Goal: Obtain resource: Download file/media

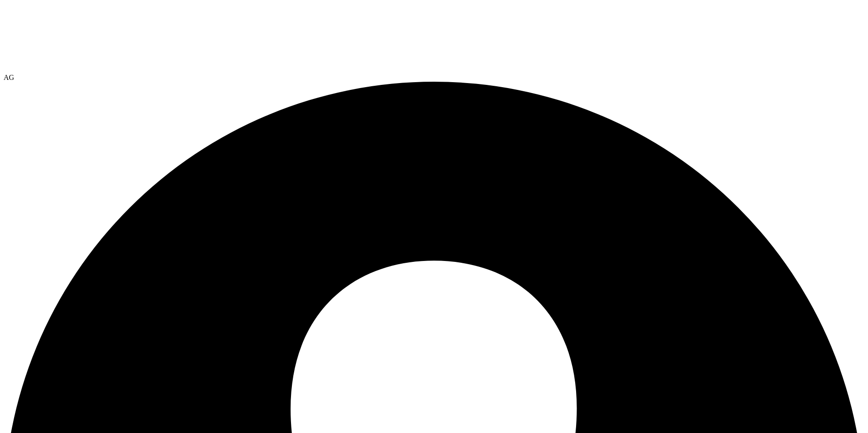
select select "USD"
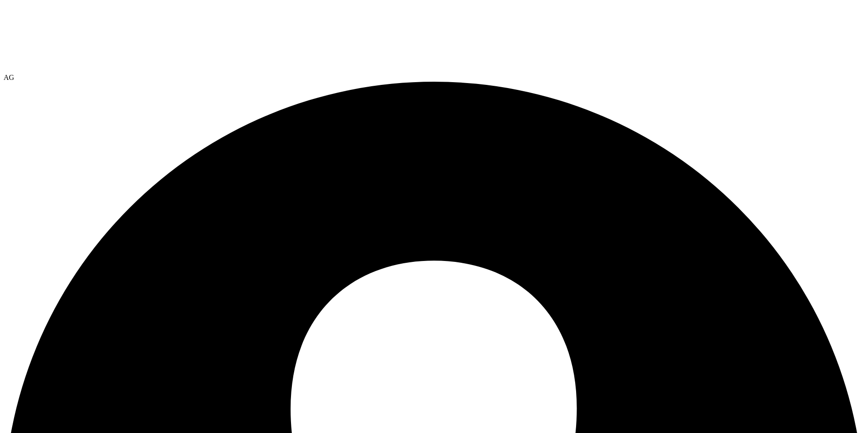
drag, startPoint x: 542, startPoint y: 242, endPoint x: 527, endPoint y: 273, distance: 34.1
select select "USEast"
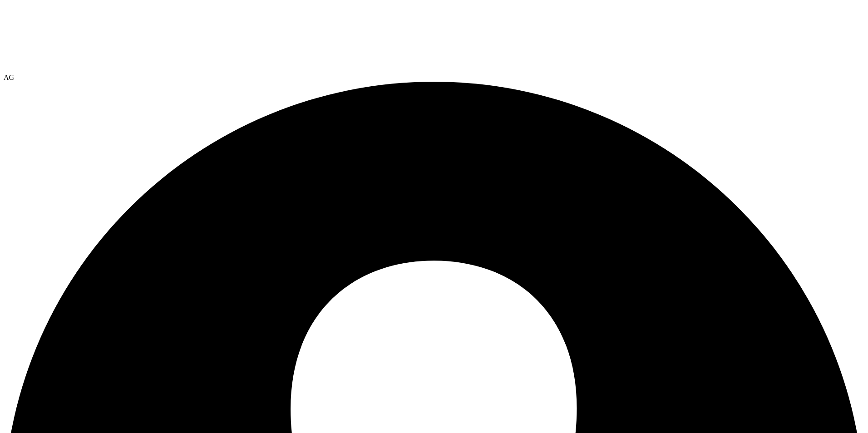
select select "USEast"
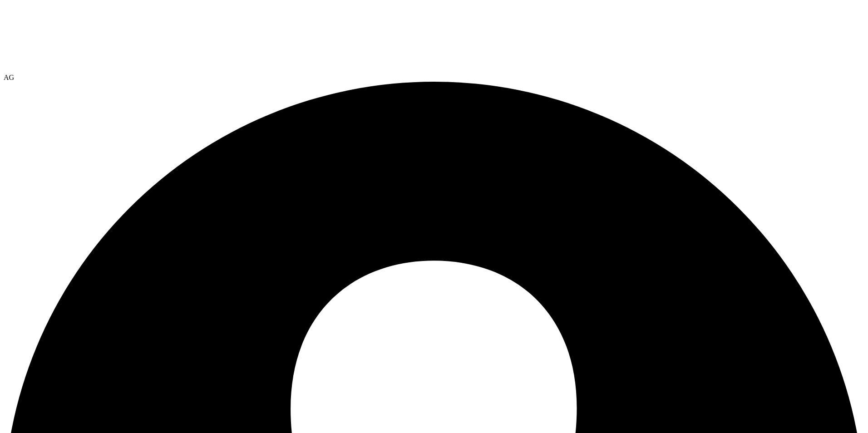
drag, startPoint x: 50, startPoint y: 358, endPoint x: 51, endPoint y: 331, distance: 26.4
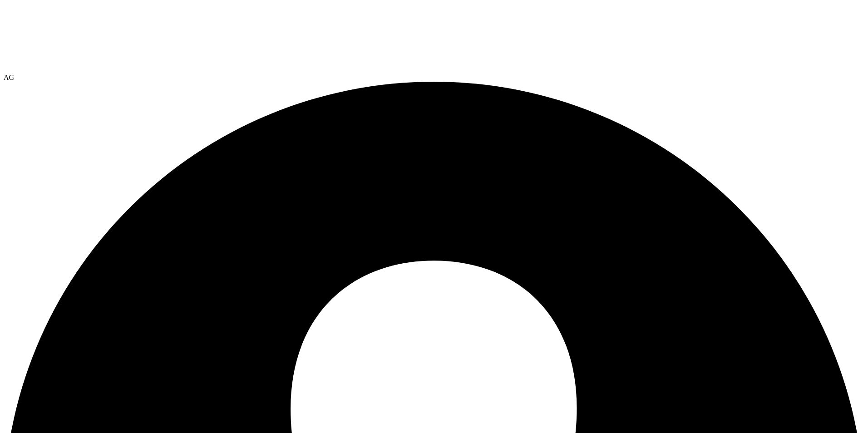
drag, startPoint x: 54, startPoint y: 186, endPoint x: 148, endPoint y: 173, distance: 94.5
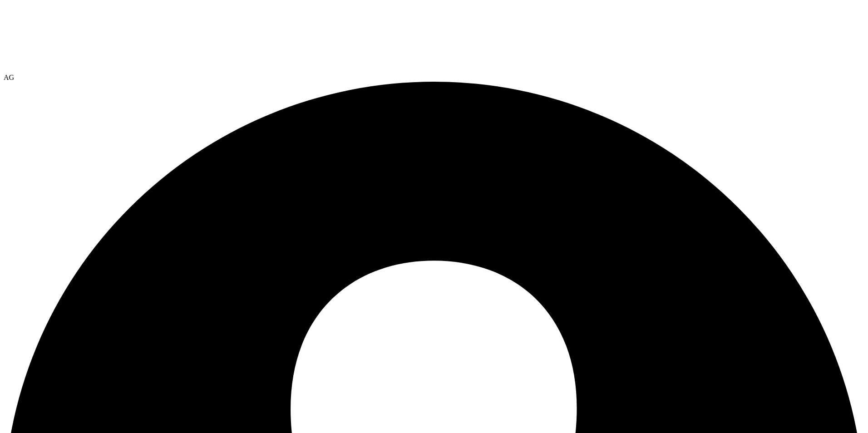
drag, startPoint x: 184, startPoint y: 183, endPoint x: 193, endPoint y: 182, distance: 8.8
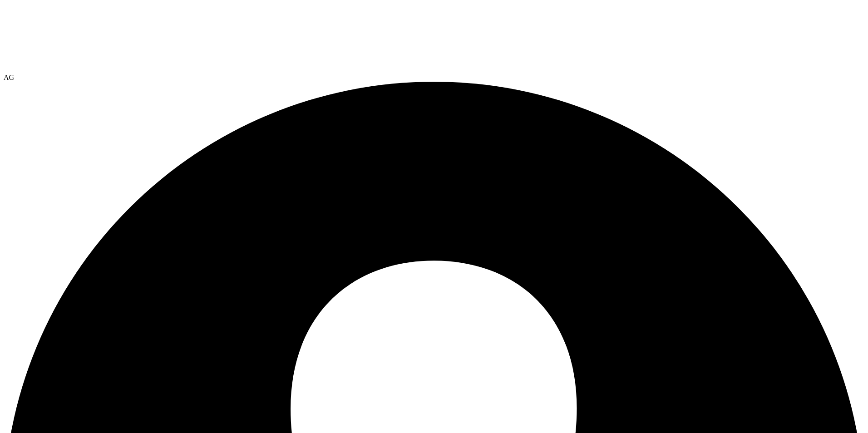
select select "USEast"
select select "USD"
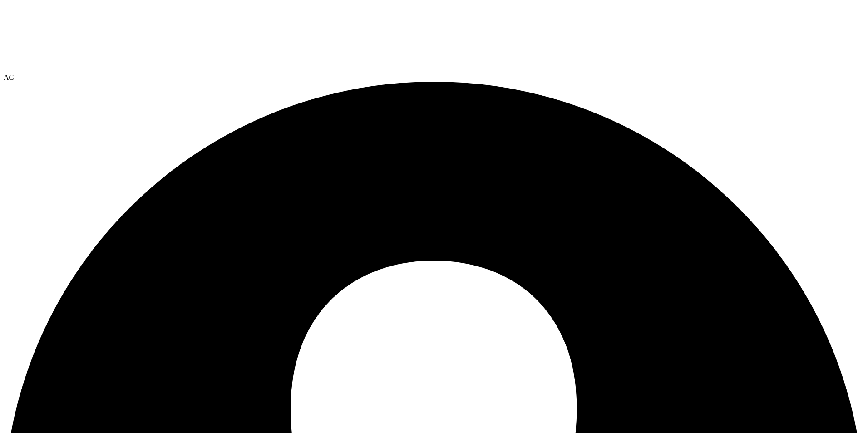
click at [0, 0] on link "Reports" at bounding box center [0, 0] width 0 height 0
